Goal: Communication & Community: Answer question/provide support

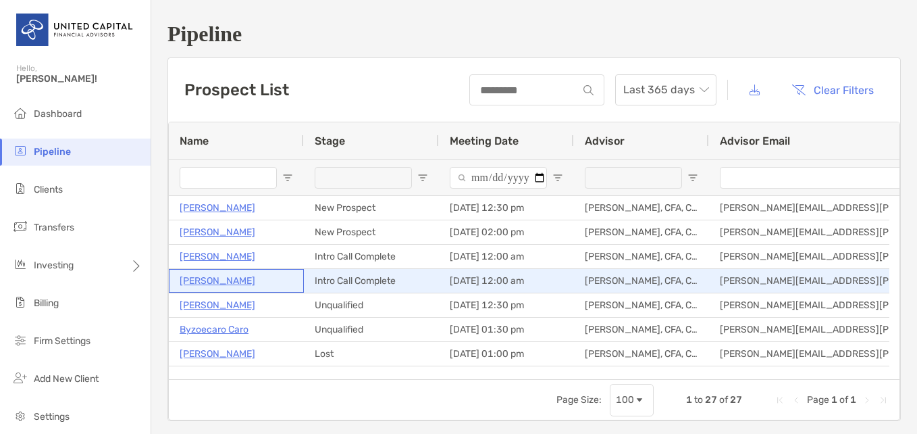
click at [224, 284] on p "[PERSON_NAME]" at bounding box center [218, 280] width 76 height 17
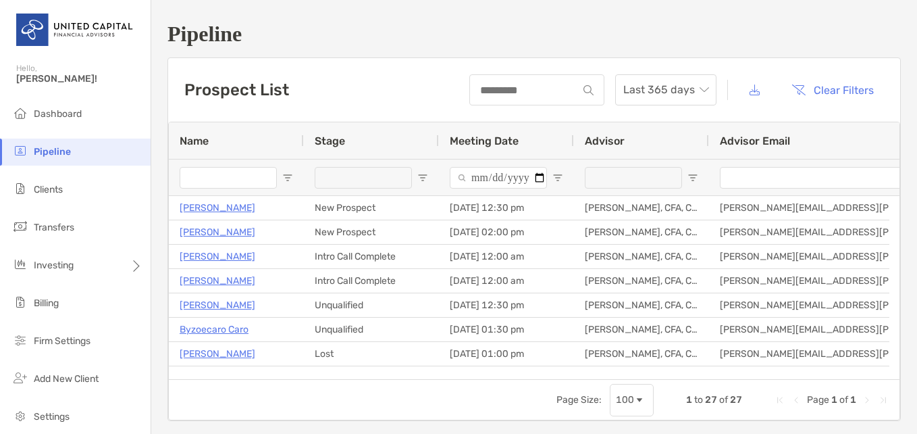
click at [330, 51] on div "Pipeline Prospect List Last 365 days Clear Filters 1 to 27 of 27. Page 1 of 1 N…" at bounding box center [534, 221] width 766 height 442
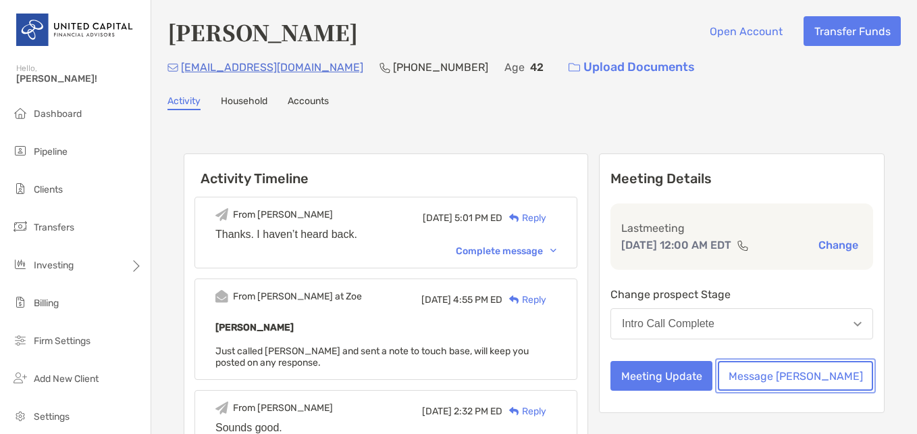
click at [797, 375] on button "Message [PERSON_NAME]" at bounding box center [795, 376] width 155 height 30
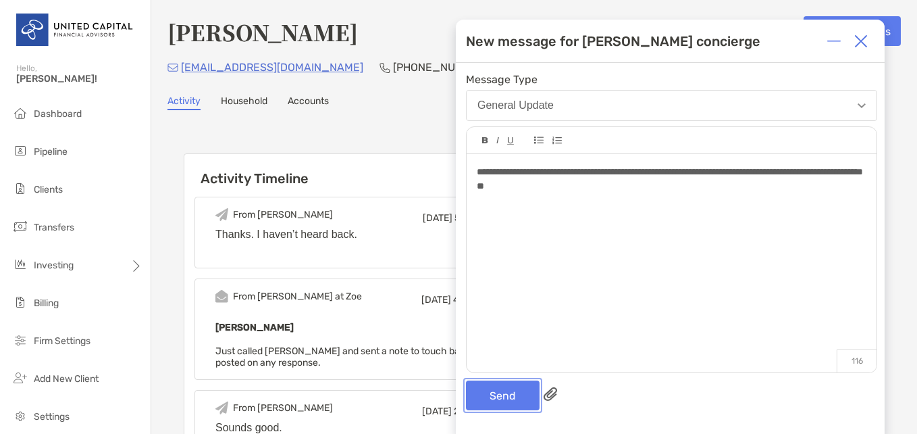
click at [500, 397] on button "Send" at bounding box center [503, 395] width 74 height 30
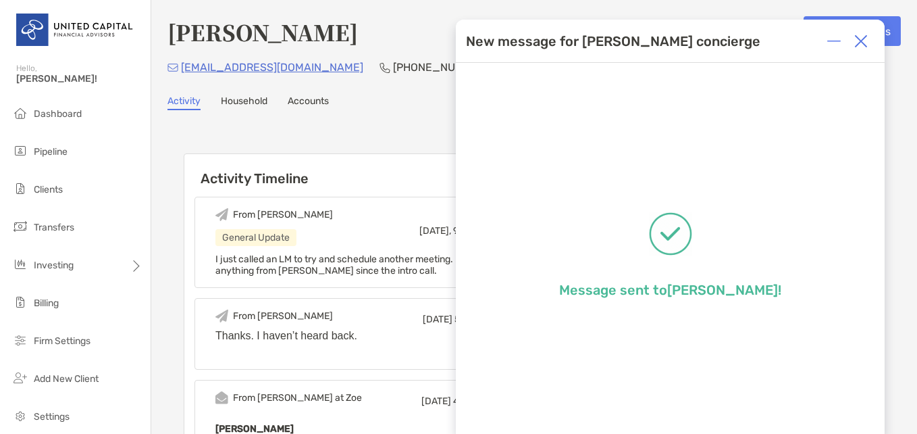
click at [857, 41] on img at bounding box center [861, 41] width 14 height 14
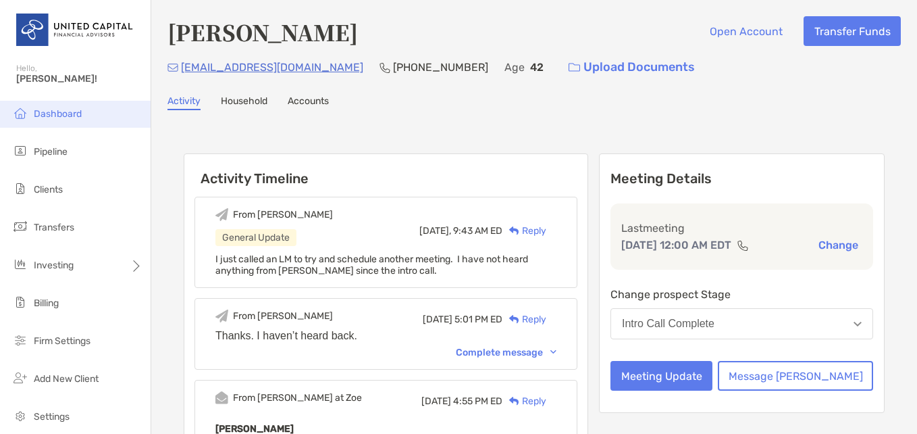
click at [56, 114] on span "Dashboard" at bounding box center [58, 113] width 48 height 11
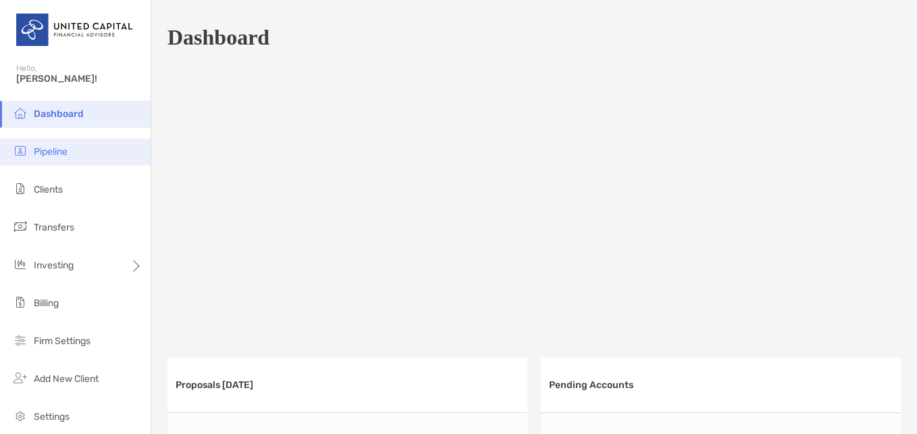
click at [53, 151] on span "Pipeline" at bounding box center [51, 151] width 34 height 11
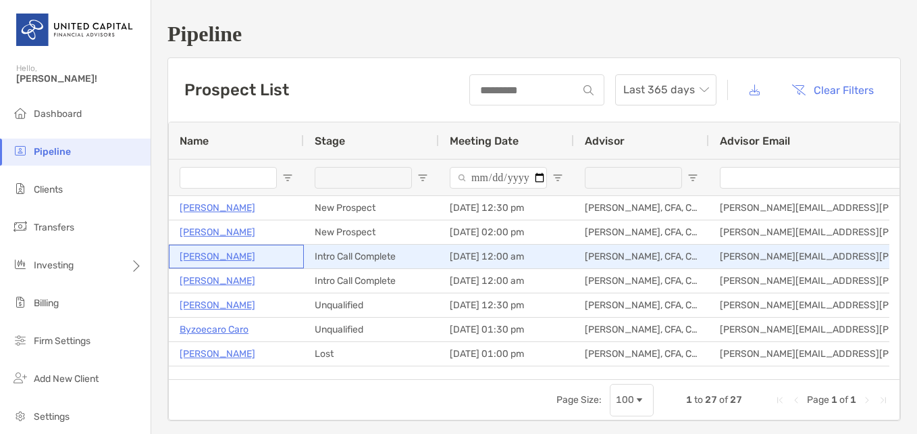
click at [221, 263] on p "[PERSON_NAME]" at bounding box center [218, 256] width 76 height 17
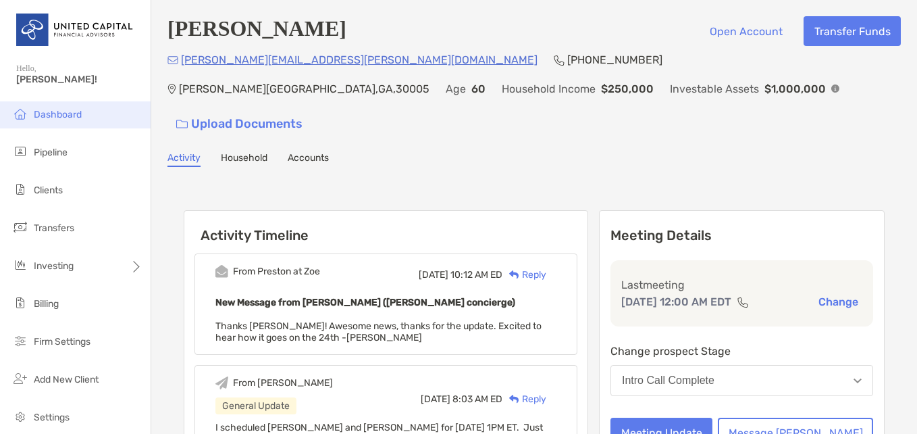
click at [45, 113] on span "Dashboard" at bounding box center [58, 114] width 48 height 11
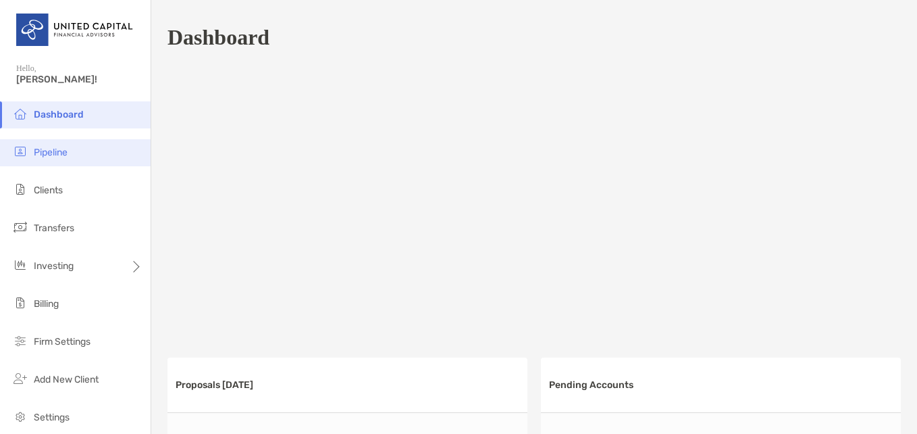
click at [50, 151] on span "Pipeline" at bounding box center [51, 152] width 34 height 11
